Goal: Transaction & Acquisition: Subscribe to service/newsletter

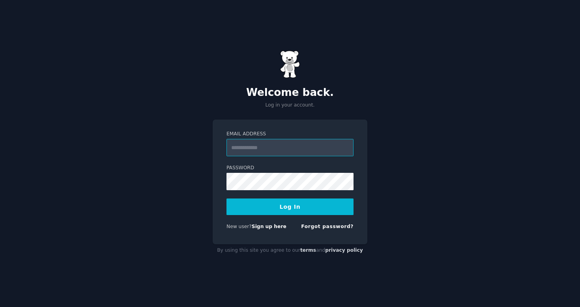
type input "**********"
click at [290, 206] on button "Log In" at bounding box center [289, 206] width 127 height 17
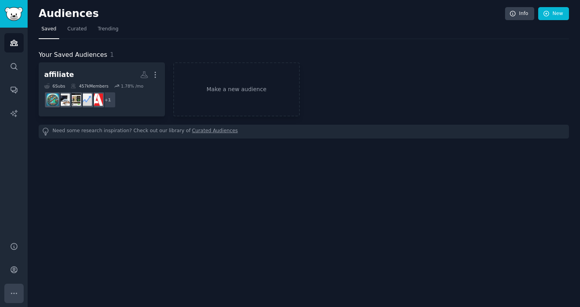
click at [15, 294] on icon "Sidebar" at bounding box center [14, 293] width 8 height 8
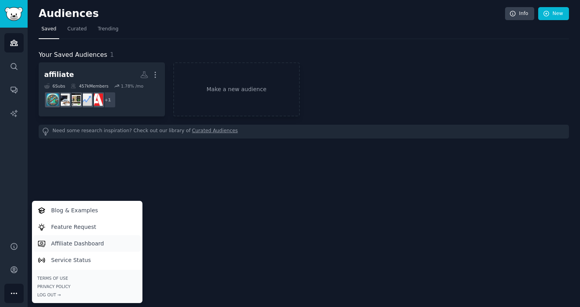
click at [65, 239] on p "Affiliate Dashboard" at bounding box center [77, 243] width 53 height 8
click at [13, 268] on icon "Sidebar" at bounding box center [14, 270] width 6 height 6
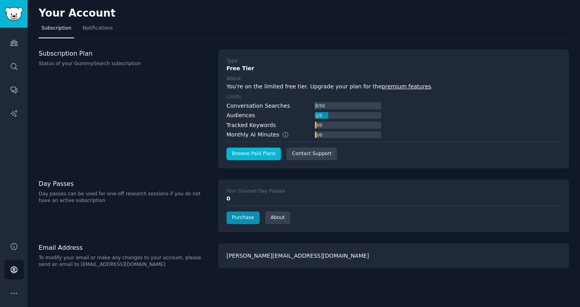
click at [244, 155] on link "Browse Paid Plans" at bounding box center [253, 153] width 54 height 13
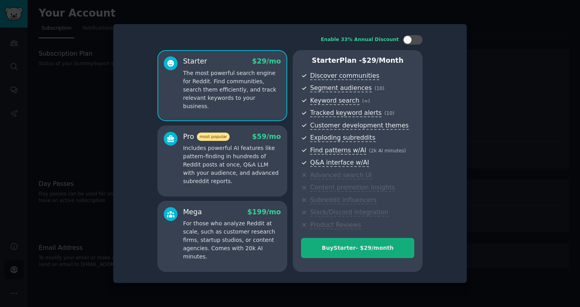
click at [336, 244] on div "Buy Starter - $ 29 /month" at bounding box center [357, 248] width 112 height 8
